Goal: Task Accomplishment & Management: Use online tool/utility

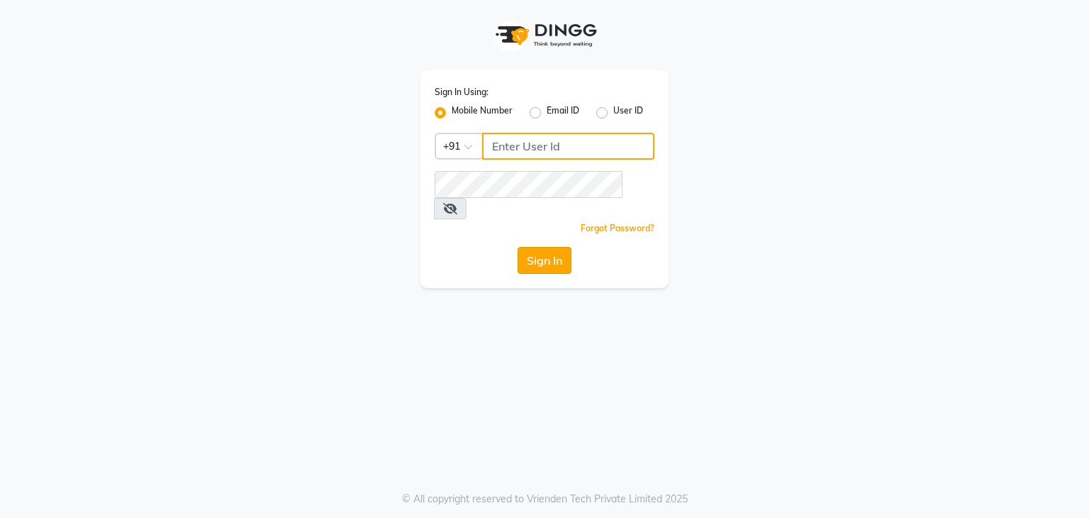
type input "9986416195"
click at [562, 247] on button "Sign In" at bounding box center [545, 260] width 54 height 27
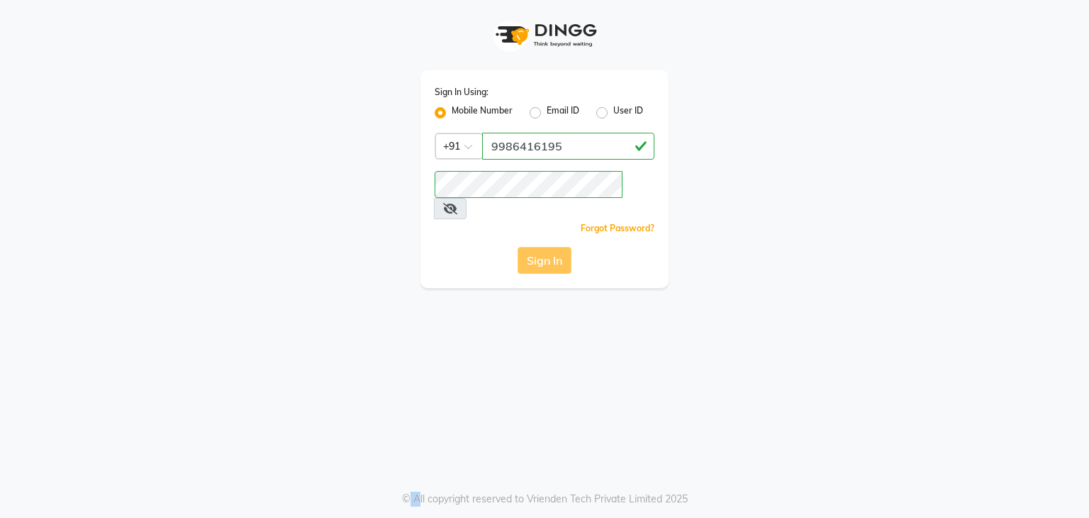
click at [562, 247] on div "Sign In" at bounding box center [545, 260] width 220 height 27
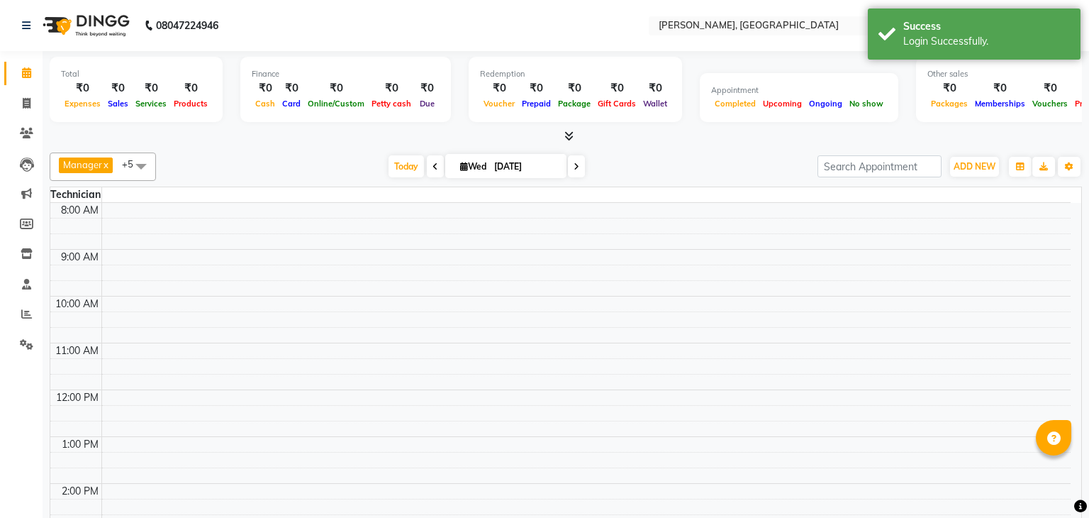
select select "en"
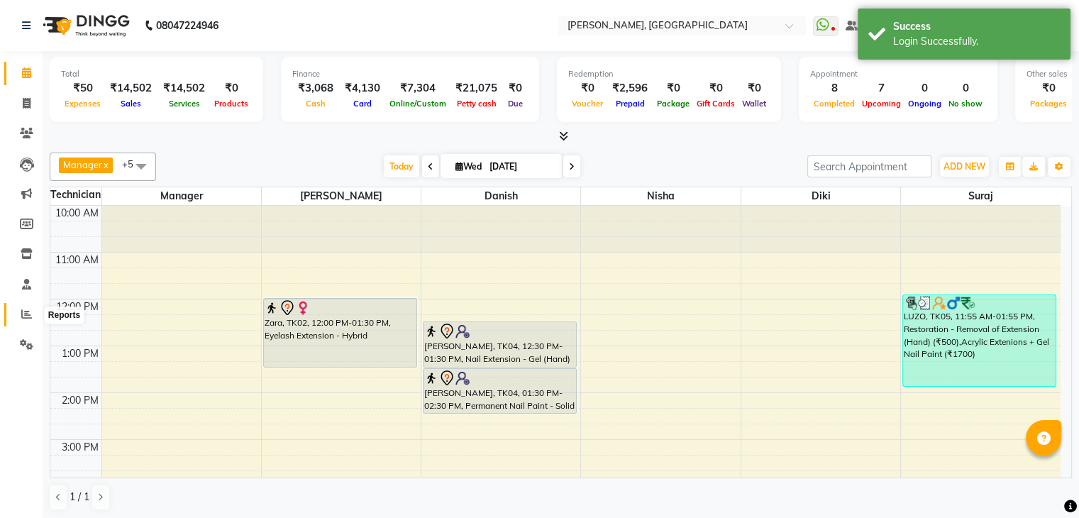
click at [24, 316] on icon at bounding box center [26, 313] width 11 height 11
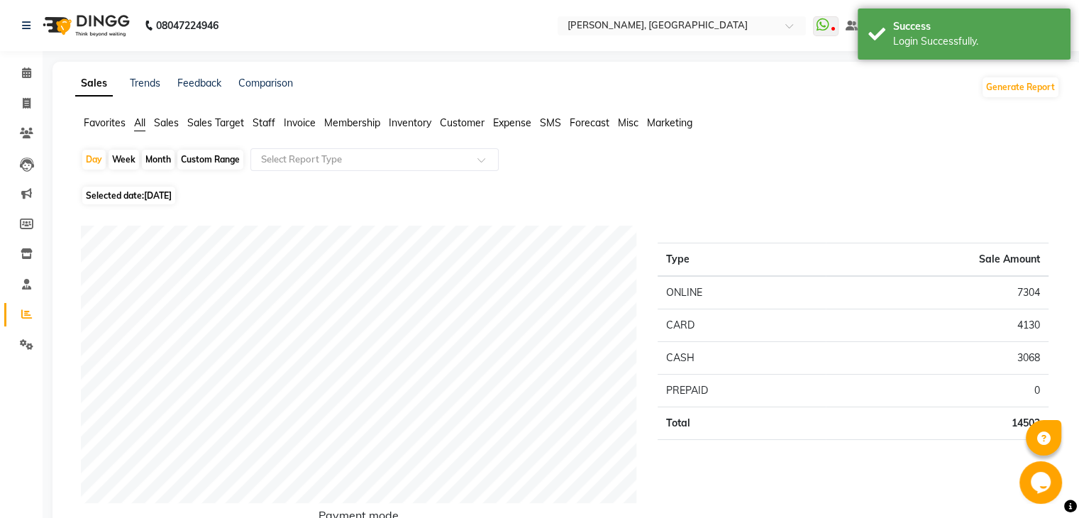
click at [257, 129] on li "Staff" at bounding box center [263, 123] width 23 height 15
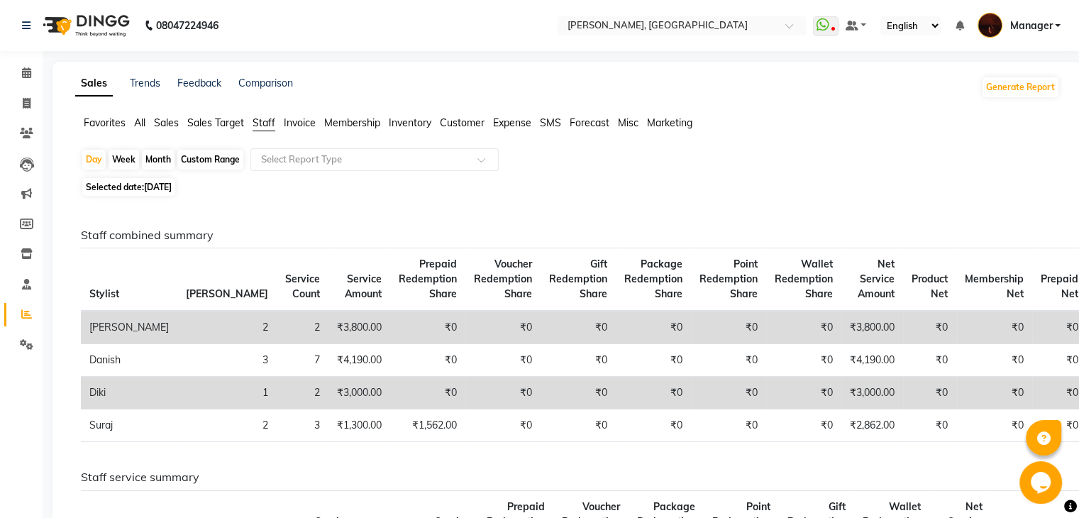
click at [157, 152] on div "Month" at bounding box center [158, 160] width 33 height 20
select select "9"
select select "2025"
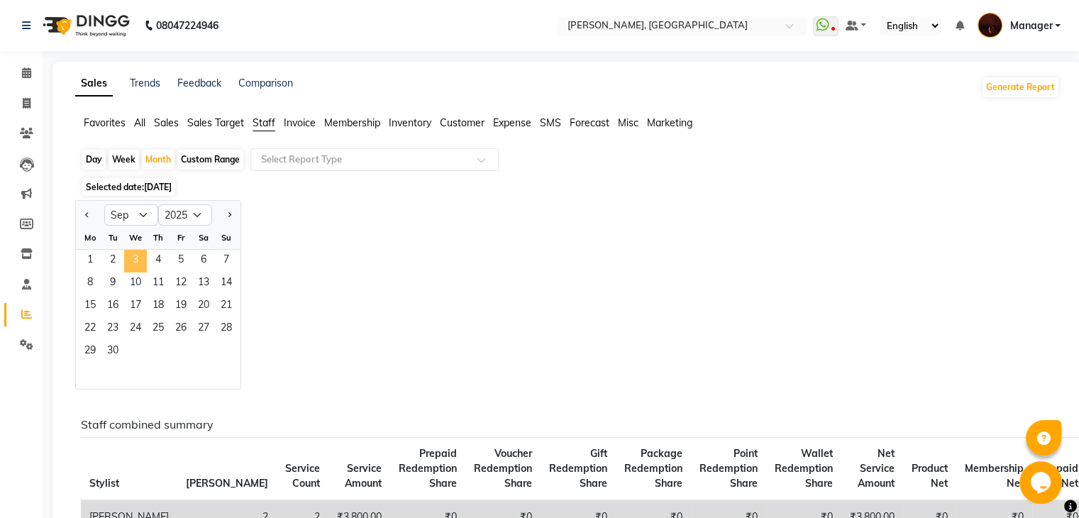
click at [133, 257] on span "3" at bounding box center [135, 261] width 23 height 23
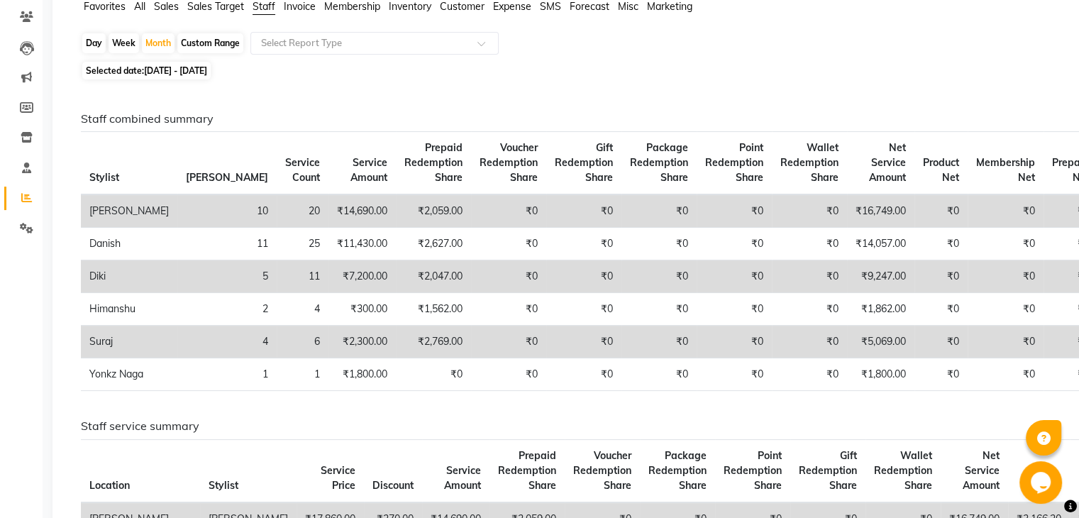
scroll to position [116, 0]
